Goal: Check status: Check status

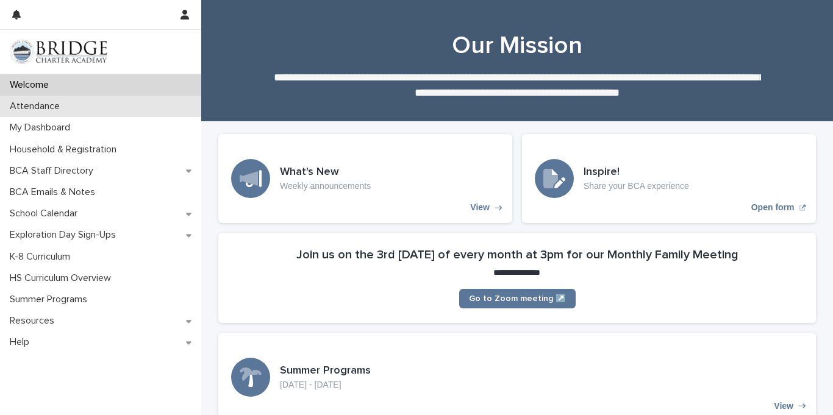
click at [15, 108] on p "Attendance" at bounding box center [37, 107] width 65 height 12
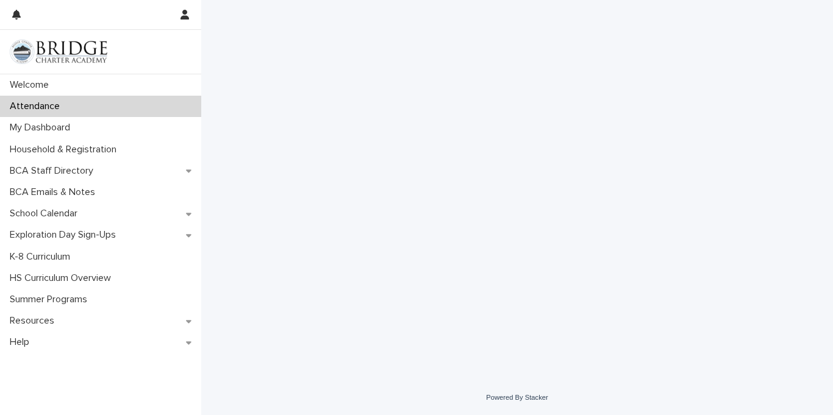
click at [25, 105] on p "Attendance" at bounding box center [37, 107] width 65 height 12
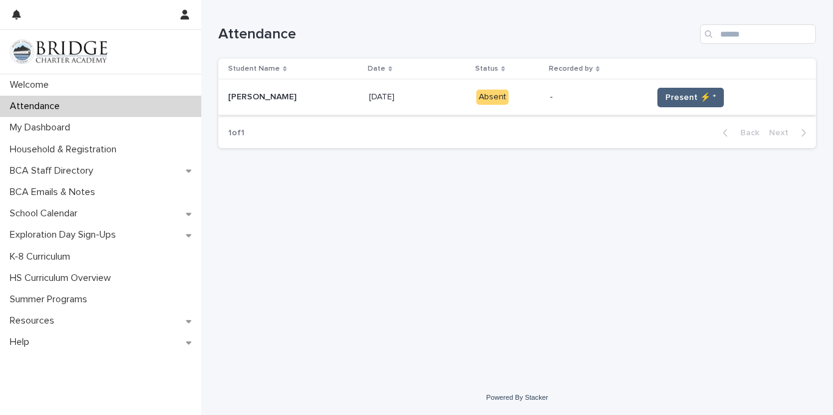
click at [686, 92] on span "Present ⚡ *" at bounding box center [690, 97] width 51 height 12
click at [675, 88] on button "Present ⚡ *" at bounding box center [690, 98] width 66 height 20
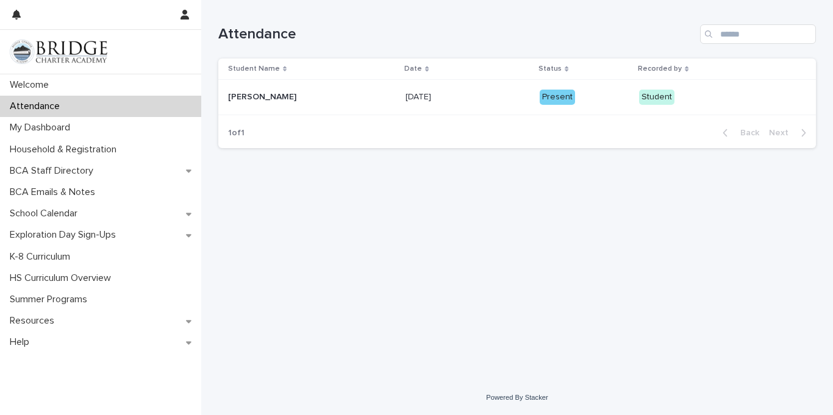
click at [692, 104] on p "Student" at bounding box center [698, 97] width 118 height 15
